Goal: Task Accomplishment & Management: Manage account settings

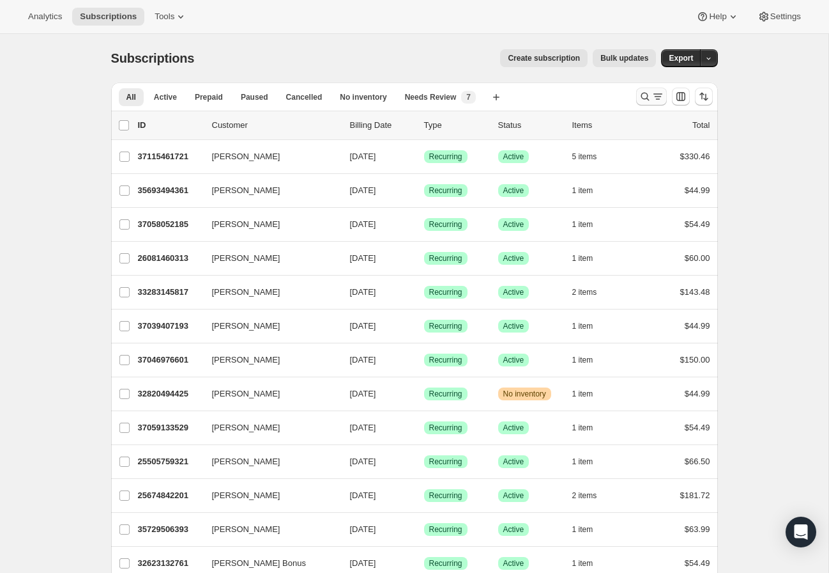
click at [647, 94] on icon "Search and filter results" at bounding box center [645, 96] width 13 height 13
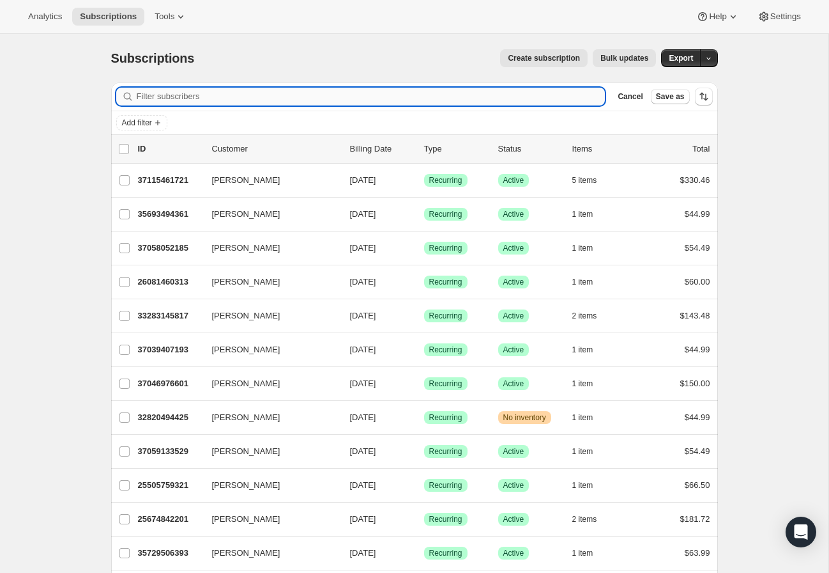
click at [171, 95] on input "Filter subscribers" at bounding box center [371, 97] width 469 height 18
paste input "[PERSON_NAME]"
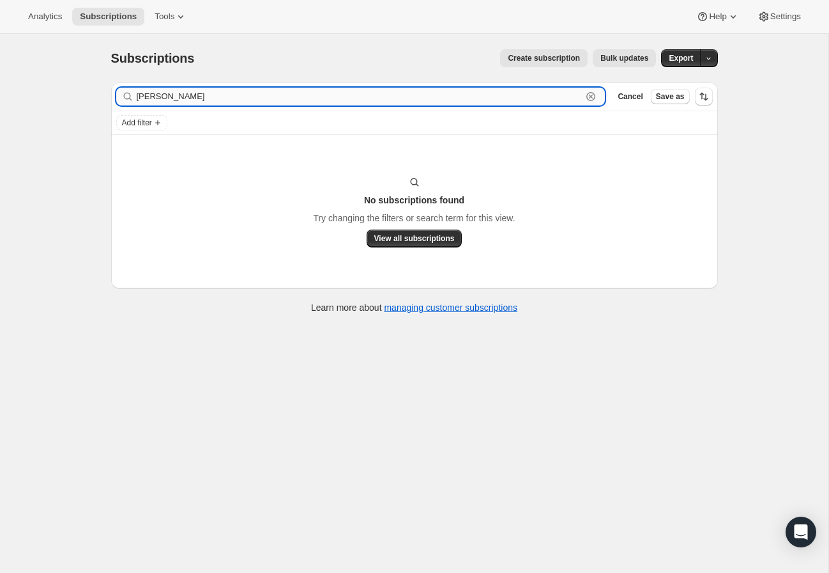
drag, startPoint x: 225, startPoint y: 95, endPoint x: 137, endPoint y: 93, distance: 87.6
click at [139, 92] on input "[PERSON_NAME]" at bounding box center [360, 97] width 446 height 18
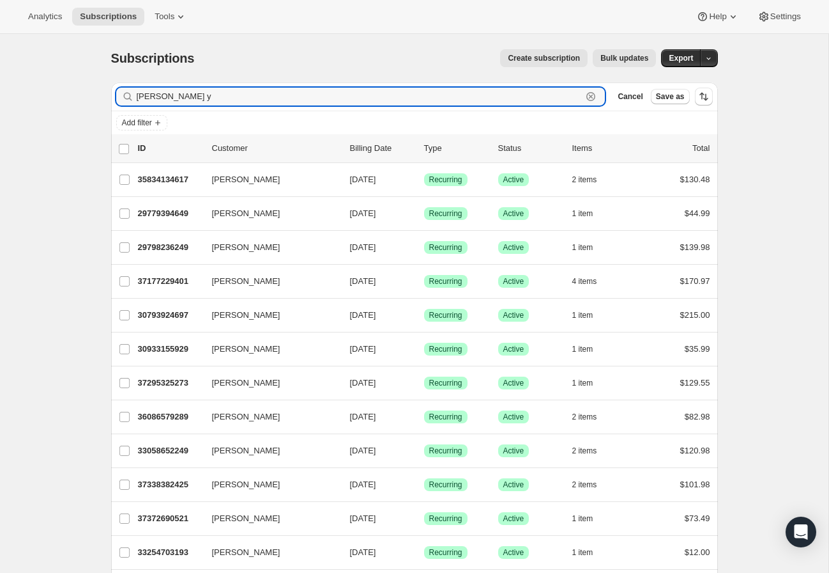
type input "[PERSON_NAME] y"
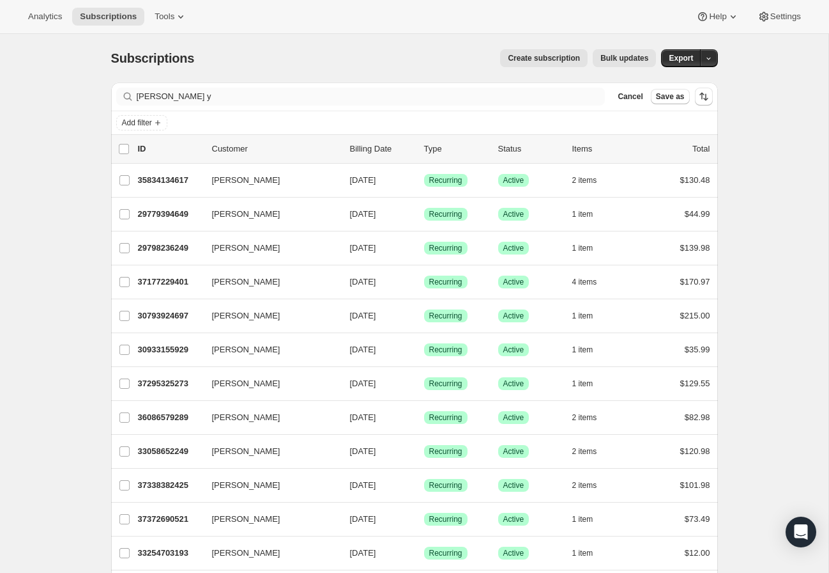
drag, startPoint x: 209, startPoint y: 69, endPoint x: 202, endPoint y: 98, distance: 30.2
click at [209, 69] on div "Subscriptions. This page is ready Subscriptions Create subscription Bulk update…" at bounding box center [414, 58] width 607 height 49
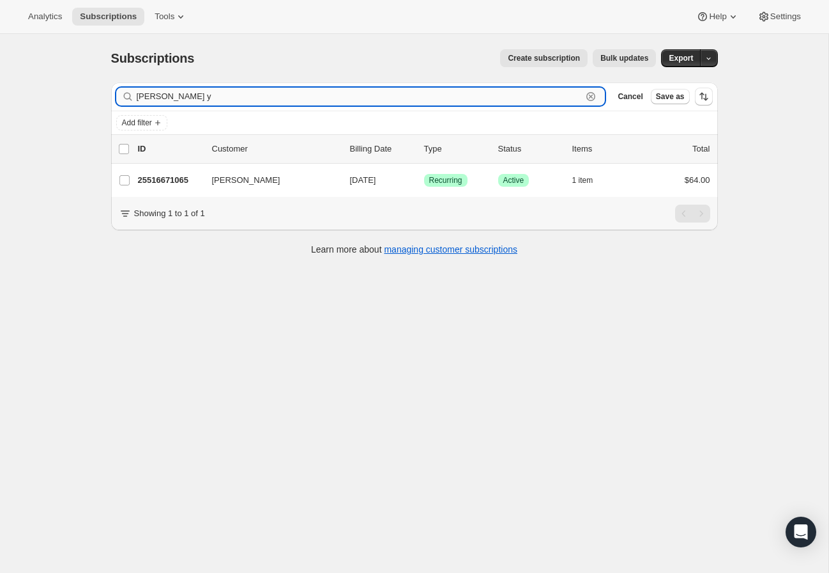
click at [202, 98] on input "[PERSON_NAME] y" at bounding box center [360, 97] width 446 height 18
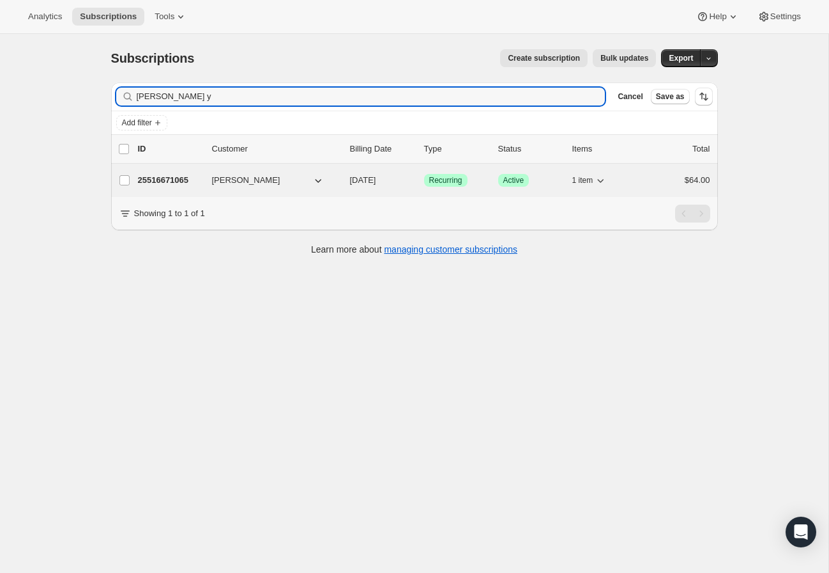
click at [199, 177] on p "25516671065" at bounding box center [170, 180] width 64 height 13
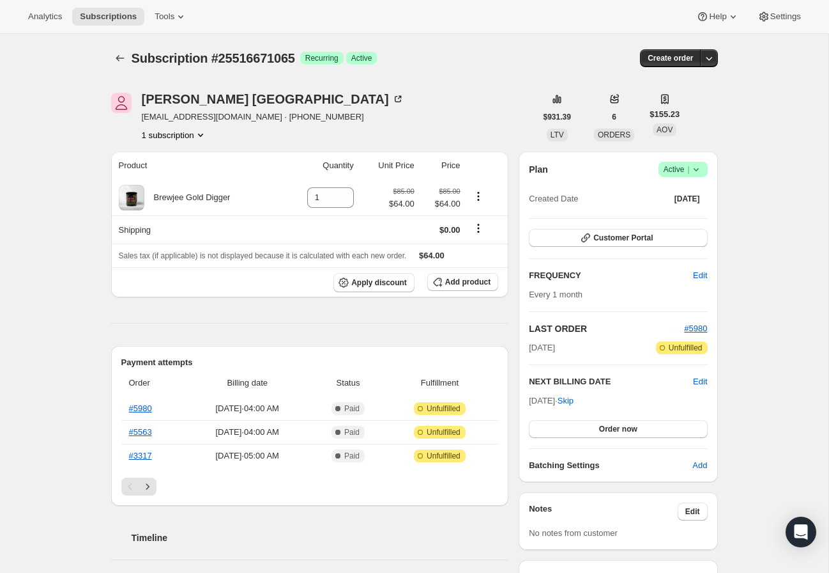
click at [701, 175] on icon at bounding box center [696, 169] width 13 height 13
click at [691, 215] on span "Cancel subscription" at bounding box center [679, 217] width 72 height 10
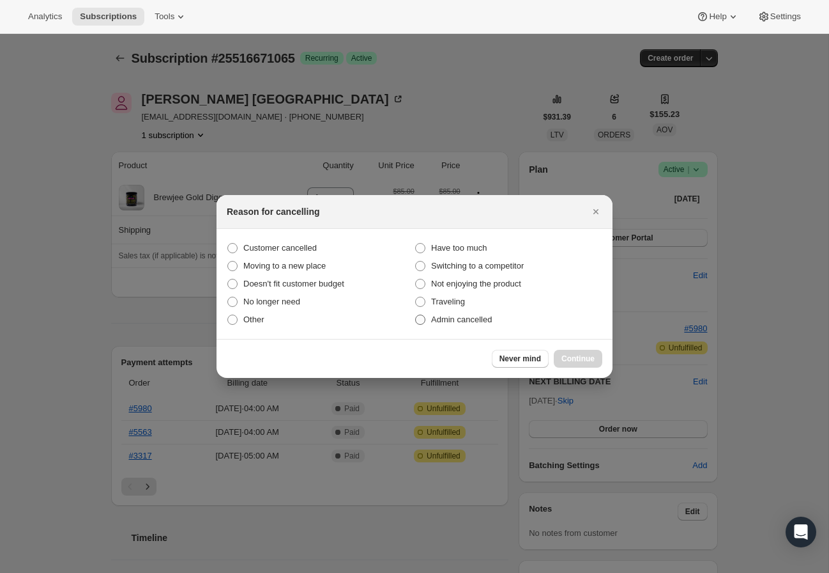
drag, startPoint x: 289, startPoint y: 246, endPoint x: 468, endPoint y: 320, distance: 193.1
click at [289, 246] on span "Customer cancelled" at bounding box center [279, 248] width 73 height 10
click at [228, 243] on input "Customer cancelled" at bounding box center [227, 243] width 1 height 1
radio input "true"
click at [577, 357] on span "Continue" at bounding box center [578, 358] width 33 height 10
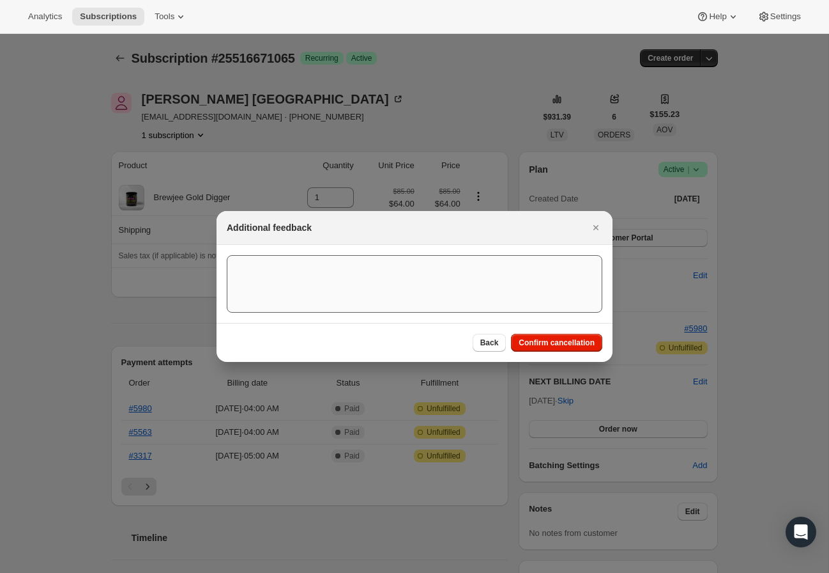
drag, startPoint x: 574, startPoint y: 346, endPoint x: 502, endPoint y: 295, distance: 88.1
click at [574, 345] on span "Confirm cancellation" at bounding box center [557, 342] width 76 height 10
